Goal: Obtain resource: Download file/media

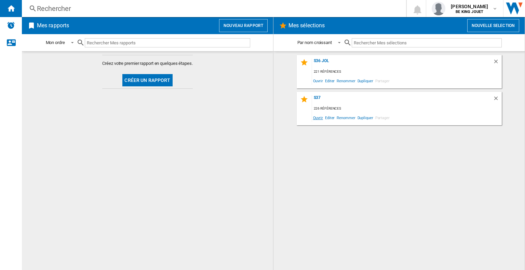
click at [317, 119] on span "Ouvrir" at bounding box center [318, 117] width 12 height 9
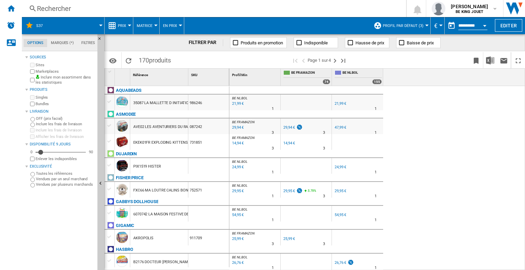
click at [87, 104] on label "Bundles" at bounding box center [65, 104] width 59 height 5
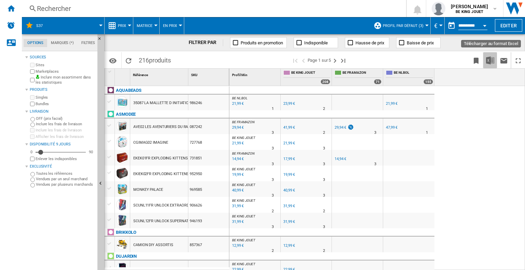
click at [489, 59] on img "Télécharger au format Excel" at bounding box center [490, 60] width 8 height 8
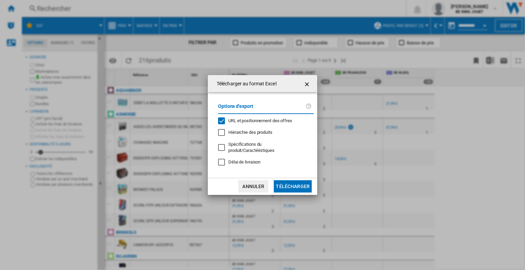
drag, startPoint x: 249, startPoint y: 123, endPoint x: 277, endPoint y: 147, distance: 36.3
click at [249, 123] on span "URL et positionnement des offres" at bounding box center [260, 120] width 64 height 5
click at [300, 183] on button "Télécharger" at bounding box center [293, 186] width 38 height 12
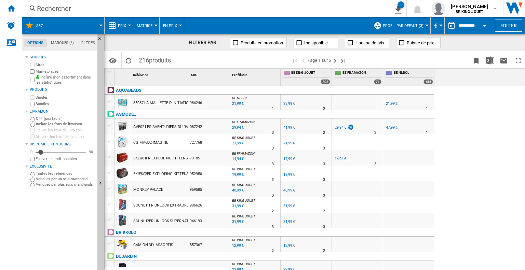
click at [57, 8] on div "Rechercher" at bounding box center [203, 9] width 332 height 10
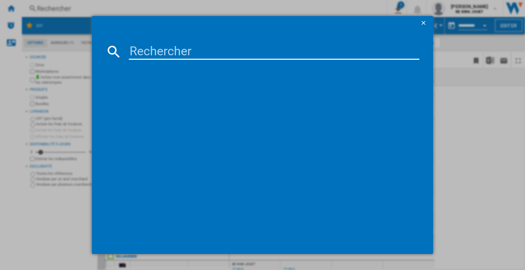
click at [154, 50] on input at bounding box center [274, 51] width 291 height 16
paste input "38708"
click at [128, 50] on div "38708" at bounding box center [263, 51] width 314 height 16
click at [130, 50] on input "38708" at bounding box center [274, 51] width 291 height 16
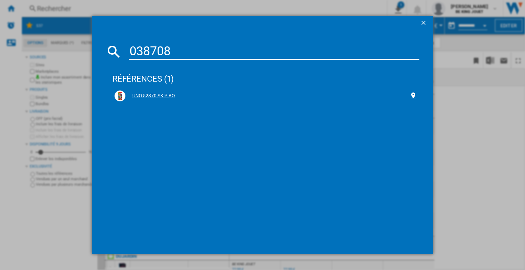
type input "038708"
click at [161, 103] on div "UNO 52370 SKIP BO" at bounding box center [265, 96] width 307 height 15
click at [160, 91] on div "UNO 52370 SKIP BO" at bounding box center [266, 96] width 303 height 11
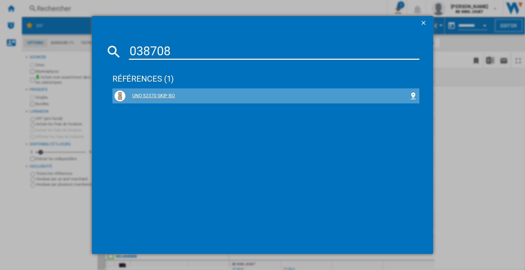
click at [160, 94] on div "UNO 52370 SKIP BO" at bounding box center [267, 96] width 284 height 7
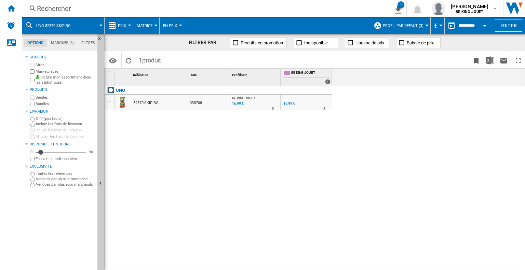
click at [84, 7] on div "Rechercher" at bounding box center [203, 9] width 332 height 10
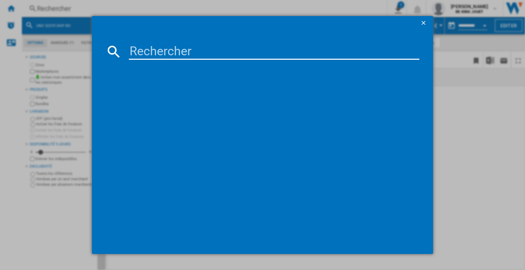
click at [170, 53] on input at bounding box center [274, 51] width 291 height 16
type input "983971"
